Goal: Task Accomplishment & Management: Manage account settings

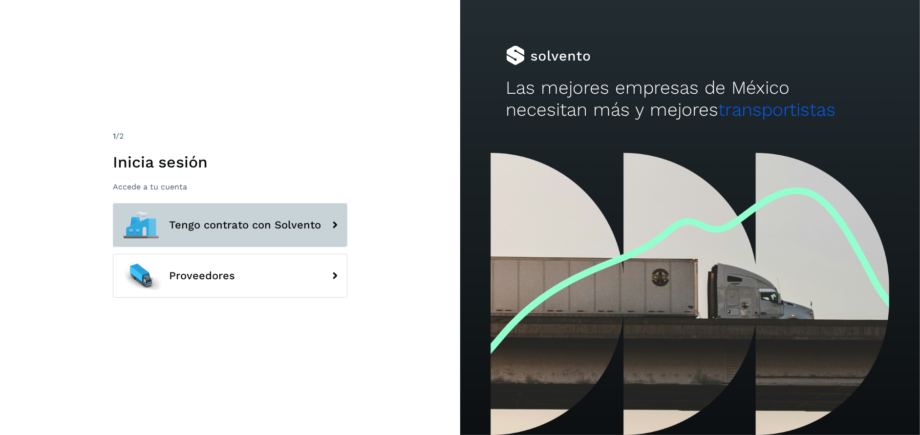
click at [244, 225] on span "Tengo contrato con Solvento" at bounding box center [245, 225] width 152 height 12
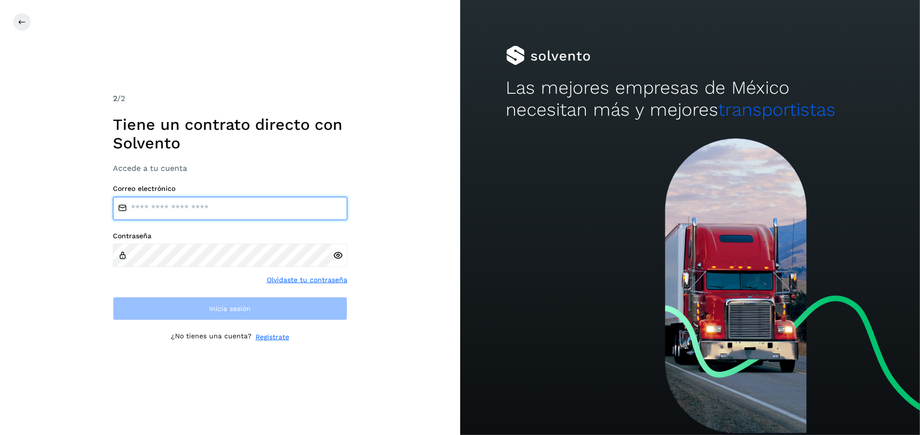
click at [159, 207] on input "email" at bounding box center [230, 208] width 235 height 23
type input "**********"
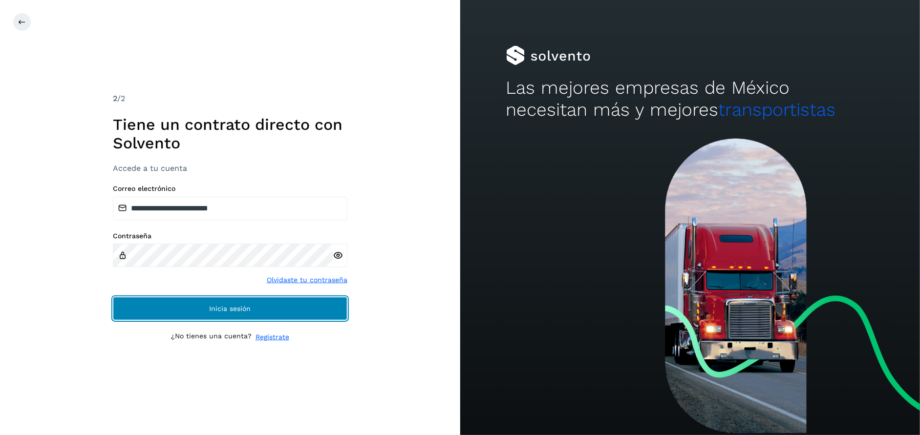
click at [225, 310] on span "Inicia sesión" at bounding box center [230, 308] width 42 height 7
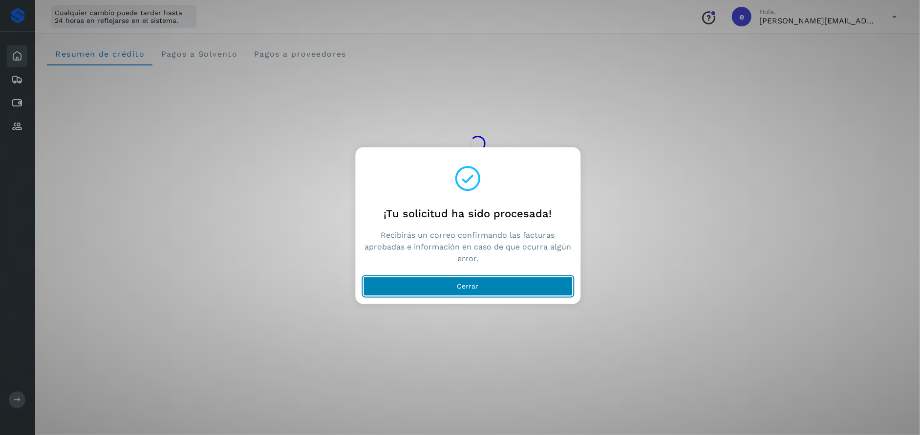
click at [472, 283] on span "Cerrar" at bounding box center [468, 286] width 22 height 7
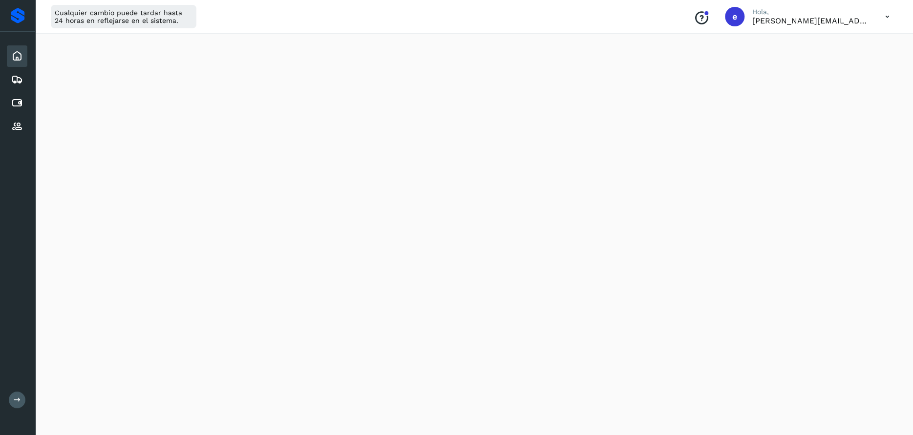
scroll to position [98, 0]
click at [856, 19] on p "[PERSON_NAME][EMAIL_ADDRESS][PERSON_NAME][DOMAIN_NAME]" at bounding box center [811, 20] width 117 height 9
click at [886, 17] on icon at bounding box center [888, 17] width 20 height 20
drag, startPoint x: 851, startPoint y: 63, endPoint x: 832, endPoint y: 65, distance: 19.2
click at [851, 63] on div "Cerrar sesión" at bounding box center [839, 63] width 116 height 19
